Goal: Information Seeking & Learning: Learn about a topic

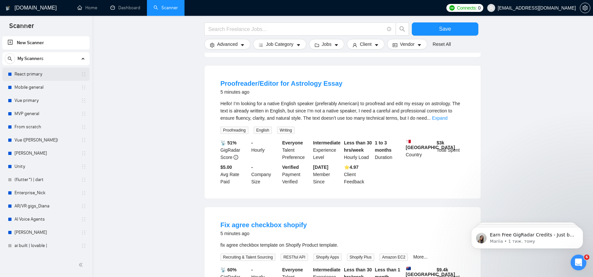
click at [39, 75] on link "React primary" at bounding box center [45, 74] width 63 height 13
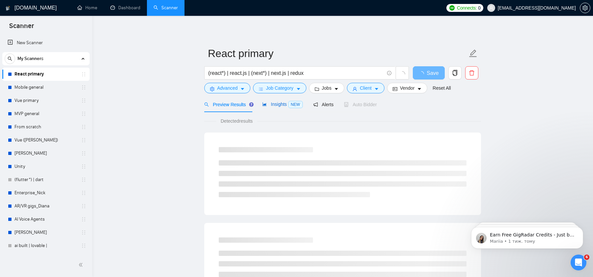
click at [283, 104] on span "Insights NEW" at bounding box center [282, 103] width 40 height 5
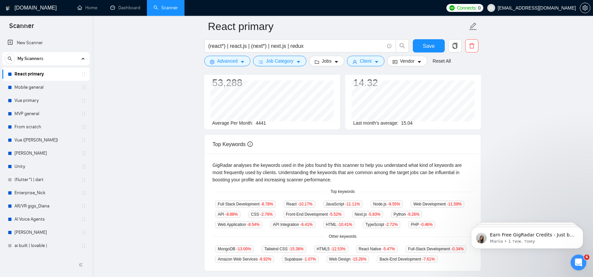
scroll to position [67, 0]
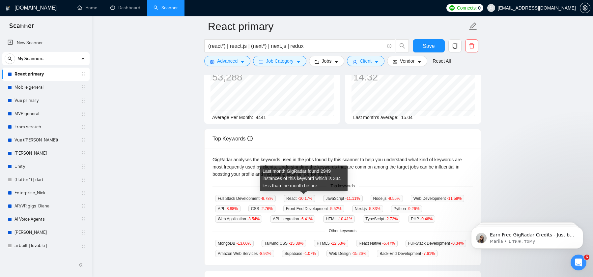
click at [308, 197] on span "-10.17 %" at bounding box center [305, 198] width 15 height 5
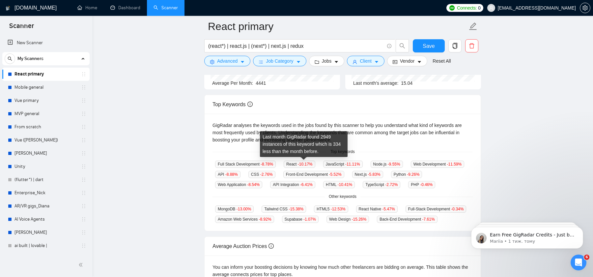
scroll to position [104, 0]
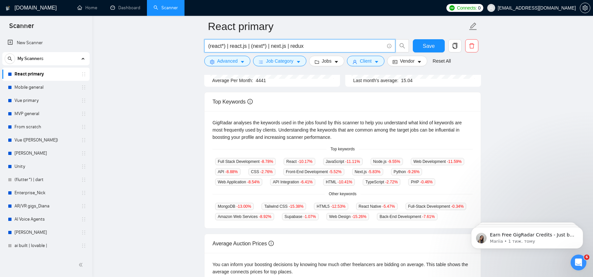
drag, startPoint x: 324, startPoint y: 47, endPoint x: 226, endPoint y: 46, distance: 97.8
click at [226, 46] on input "(react*) | react.js | (next*) | next.js | redux" at bounding box center [296, 46] width 176 height 8
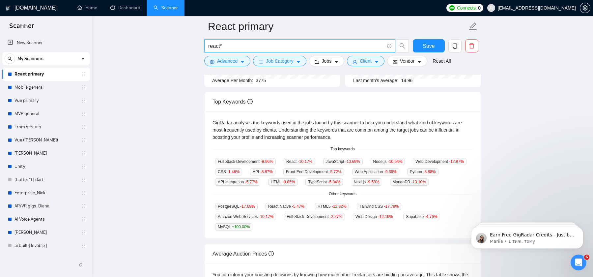
type input "react*"
click at [295, 41] on span "react*" at bounding box center [299, 45] width 191 height 13
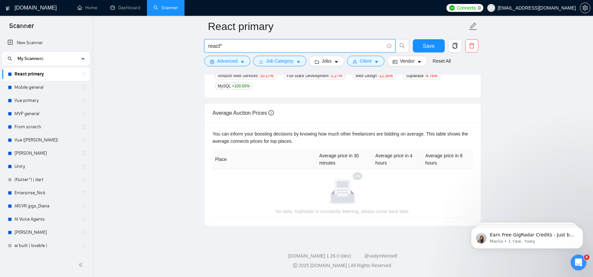
scroll to position [252, 0]
